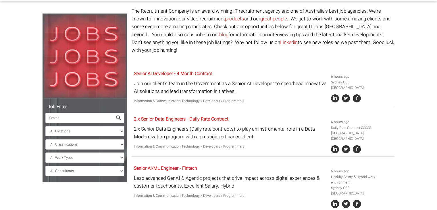
scroll to position [47, 0]
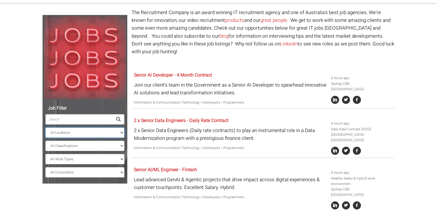
click at [97, 131] on select "All Locations [GEOGRAPHIC_DATA] [GEOGRAPHIC_DATA] [GEOGRAPHIC_DATA] [GEOGRAPHIC…" at bounding box center [84, 132] width 79 height 10
select select "[GEOGRAPHIC_DATA]"
click at [45, 127] on select "All Locations [GEOGRAPHIC_DATA] [GEOGRAPHIC_DATA] [GEOGRAPHIC_DATA] [GEOGRAPHIC…" at bounding box center [84, 132] width 79 height 10
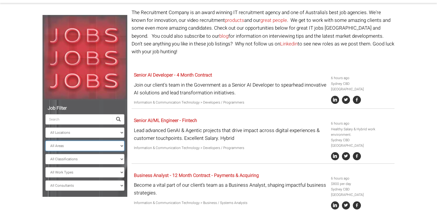
click at [79, 148] on select "All Areas [GEOGRAPHIC_DATA]" at bounding box center [84, 146] width 79 height 10
click at [79, 149] on select "All Areas [GEOGRAPHIC_DATA]" at bounding box center [84, 146] width 79 height 10
click at [93, 146] on select "All Areas [GEOGRAPHIC_DATA]" at bounding box center [84, 146] width 79 height 10
click at [79, 164] on ul "All Locations [GEOGRAPHIC_DATA] [GEOGRAPHIC_DATA] [GEOGRAPHIC_DATA] [GEOGRAPHIC…" at bounding box center [84, 147] width 79 height 88
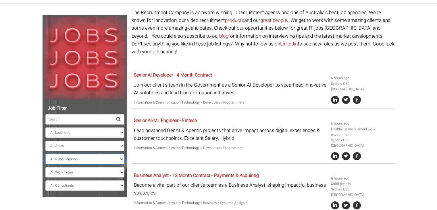
click at [77, 162] on select "All Classifications Banking & Financial Services Information & Communication Te…" at bounding box center [84, 159] width 79 height 10
click at [87, 175] on select "All Work Types Full Time Part Time Casual Contract / Temp" at bounding box center [84, 172] width 79 height 10
click at [45, 167] on select "All Work Types Full Time Part Time Casual Contract / Temp" at bounding box center [84, 172] width 79 height 10
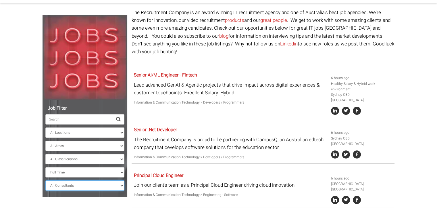
click at [75, 182] on select "All Consultants [PERSON_NAME] - Infrastructure, Cloud & DevOps, Contract [PERSO…" at bounding box center [84, 185] width 79 height 10
click at [24, 153] on body "[GEOGRAPHIC_DATA]: [PHONE_NUMBER] [GEOGRAPHIC_DATA]: [PHONE_NUMBER] Contractors…" at bounding box center [218, 101] width 437 height 297
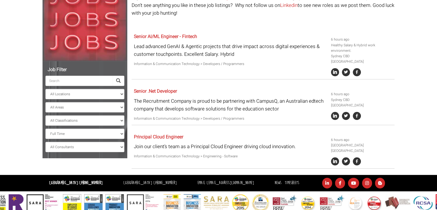
scroll to position [64, 0]
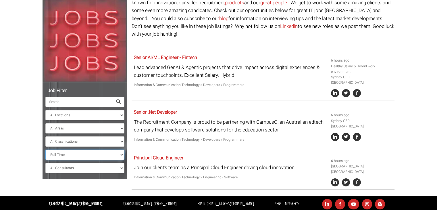
click at [93, 156] on select "All Work Types Full Time Part Time Casual Contract / Temp" at bounding box center [84, 154] width 79 height 10
click at [45, 149] on select "All Work Types Full Time Part Time Casual Contract / Temp" at bounding box center [84, 154] width 79 height 10
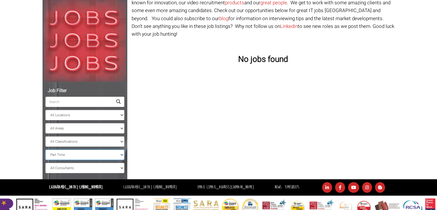
click at [94, 153] on select "All Work Types Full Time Part Time Casual Contract / Temp" at bounding box center [84, 154] width 79 height 10
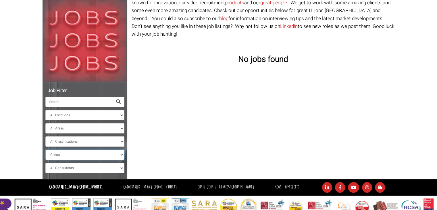
click at [45, 149] on select "All Work Types Full Time Part Time Casual Contract / Temp" at bounding box center [84, 154] width 79 height 10
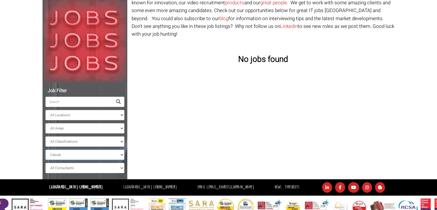
click at [100, 155] on select "All Work Types Full Time Part Time Casual Contract / Temp" at bounding box center [84, 154] width 79 height 10
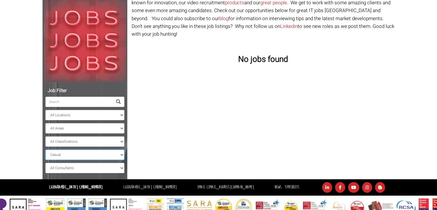
select select "Contract / Temp"
click at [45, 149] on select "All Work Types Full Time Part Time Casual Contract / Temp" at bounding box center [84, 154] width 79 height 10
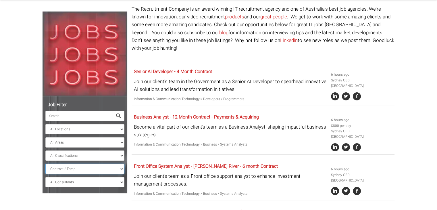
scroll to position [37, 0]
